Goal: Task Accomplishment & Management: Manage account settings

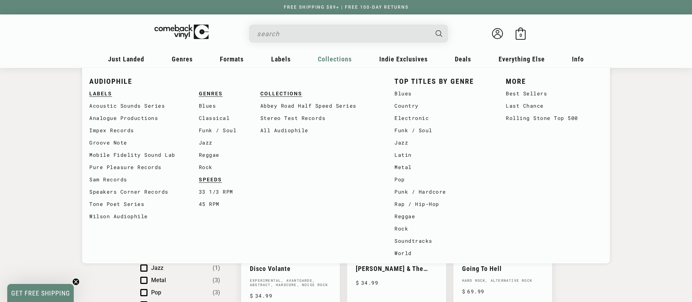
click at [144, 60] on span "Collections" at bounding box center [126, 59] width 36 height 8
click at [319, 106] on link "Abbey Road Half Speed Series" at bounding box center [320, 106] width 120 height 12
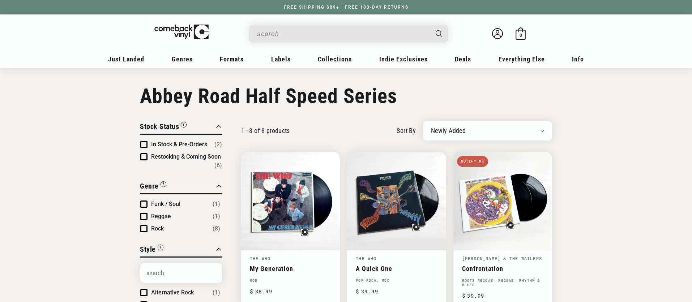
click at [278, 33] on input "When autocomplete results are available use up and down arrows to review and en…" at bounding box center [342, 33] width 171 height 15
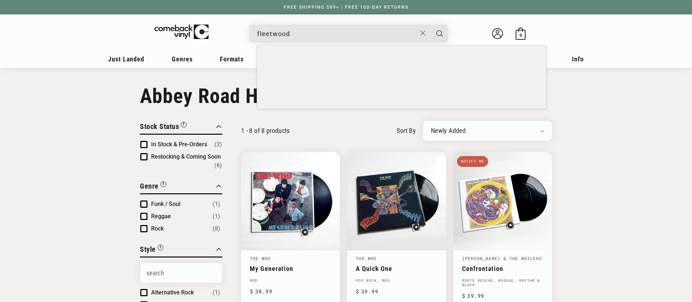
type input "fleetwood"
click at [430, 25] on button "Search" at bounding box center [439, 34] width 18 height 18
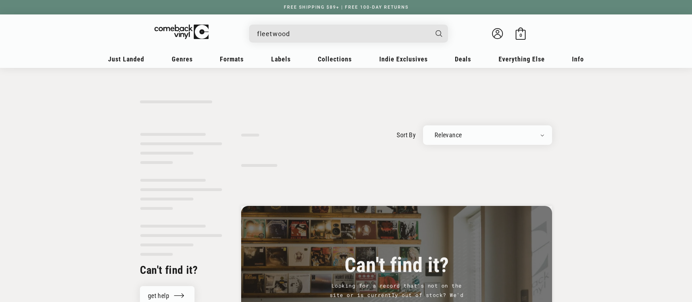
click at [302, 33] on input "fleetwood" at bounding box center [342, 33] width 171 height 15
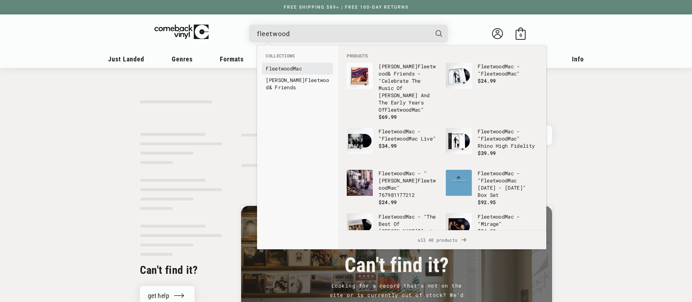
click at [295, 70] on link "Fleetwood Mac" at bounding box center [298, 68] width 64 height 7
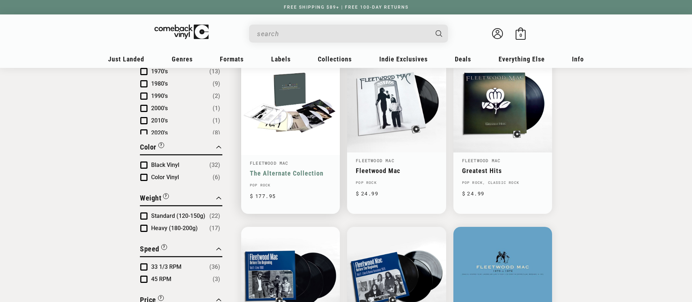
scroll to position [442, 0]
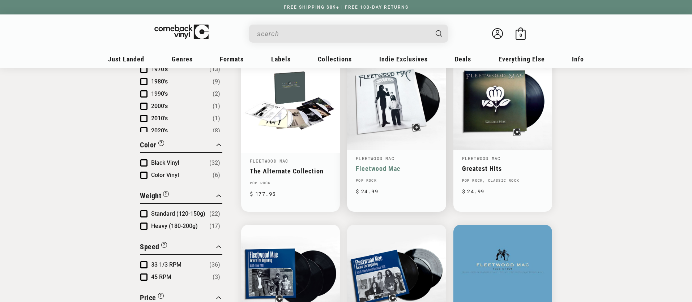
click at [366, 155] on link "Fleetwood Mac" at bounding box center [375, 158] width 39 height 6
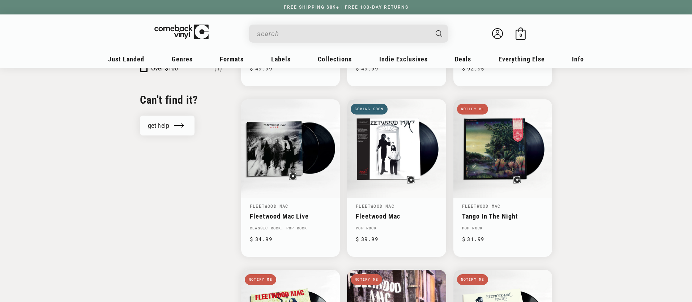
scroll to position [741, 0]
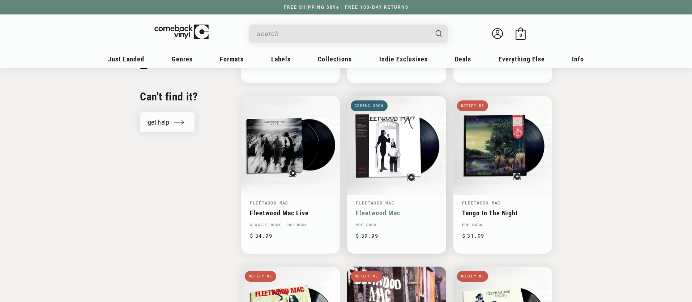
click at [387, 209] on link "Fleetwood Mac" at bounding box center [396, 213] width 81 height 8
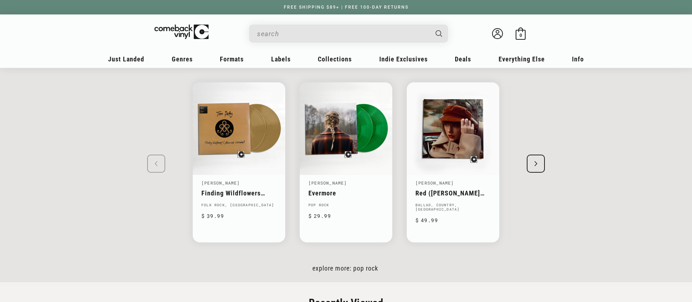
scroll to position [977, 0]
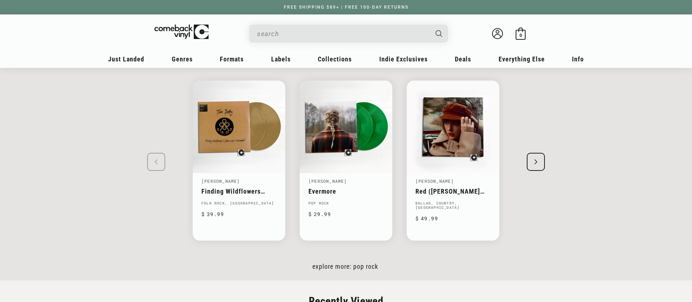
click at [313, 33] on input "When autocomplete results are available use up and down arrows to review and en…" at bounding box center [342, 33] width 171 height 15
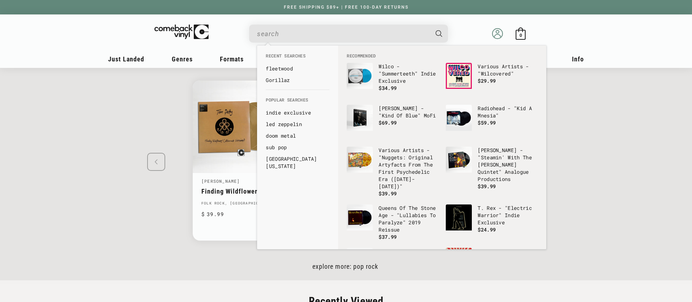
click at [497, 33] on circle at bounding box center [497, 31] width 3 height 3
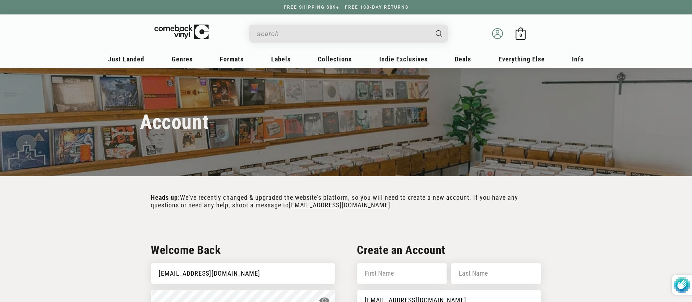
click at [498, 29] on icon at bounding box center [497, 33] width 11 height 11
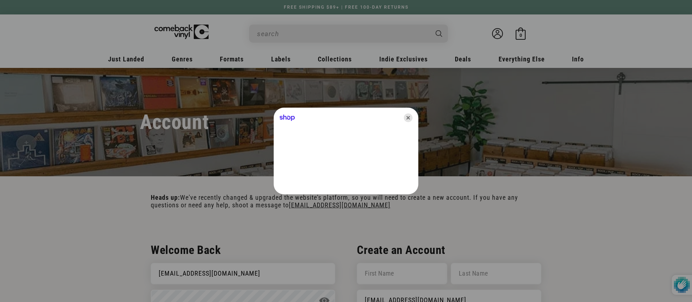
click at [407, 119] on icon "Close" at bounding box center [408, 117] width 9 height 9
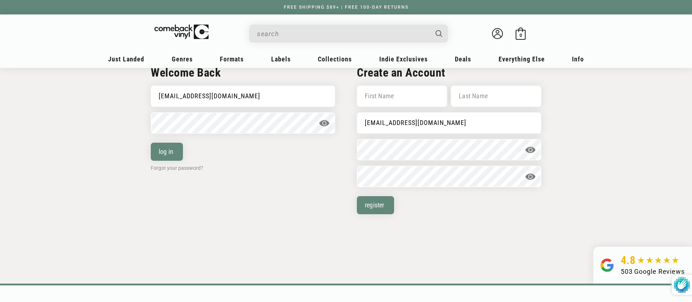
scroll to position [154, 0]
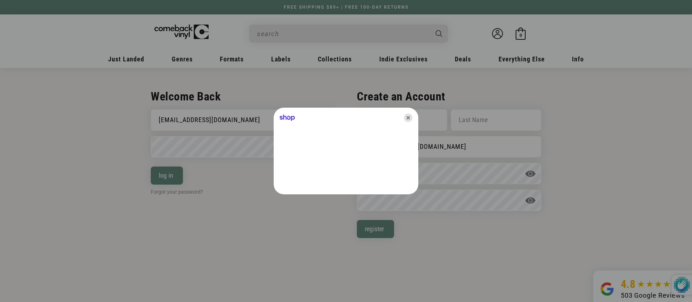
click at [405, 117] on icon "Close" at bounding box center [408, 117] width 9 height 9
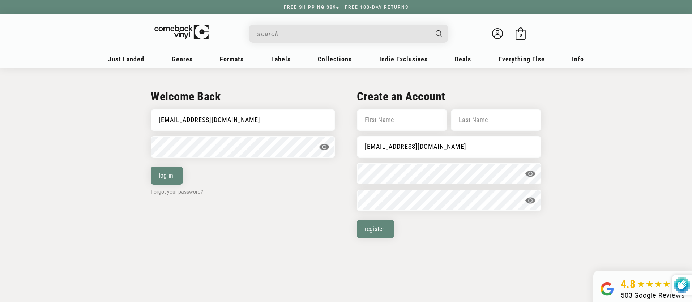
click at [321, 147] on span at bounding box center [324, 147] width 11 height 11
click at [176, 178] on button "log in" at bounding box center [167, 176] width 32 height 18
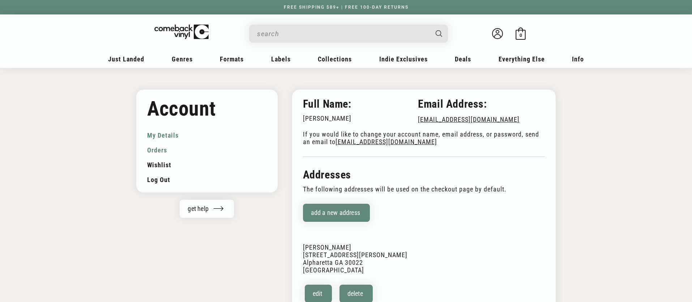
click at [156, 150] on link "Orders" at bounding box center [207, 150] width 120 height 15
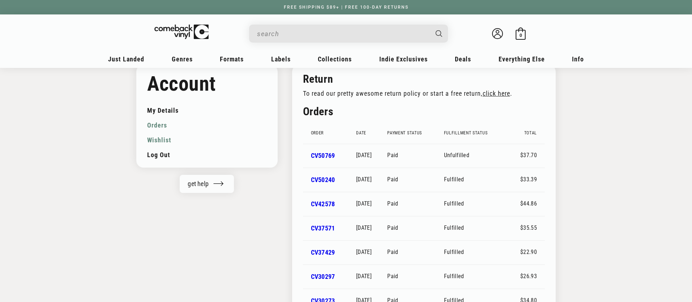
scroll to position [26, 0]
